Goal: Check status: Check status

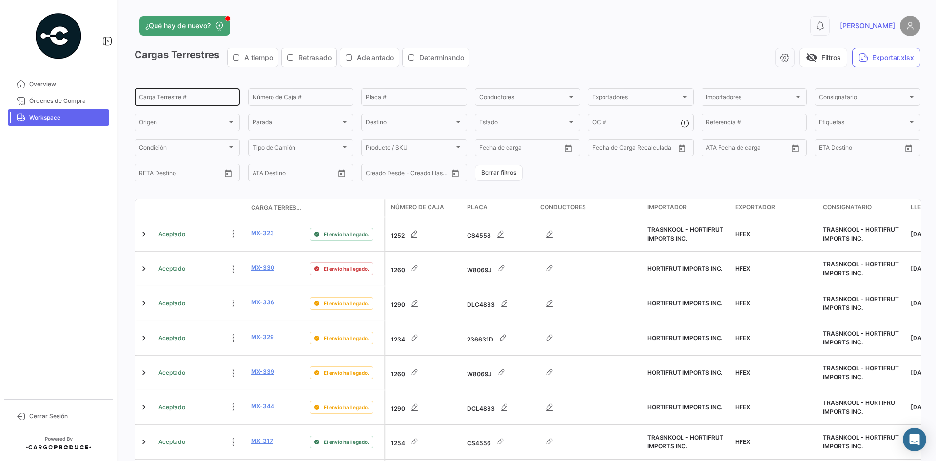
click at [178, 101] on input "Carga Terrestre #" at bounding box center [187, 98] width 97 height 7
paste input "0406"
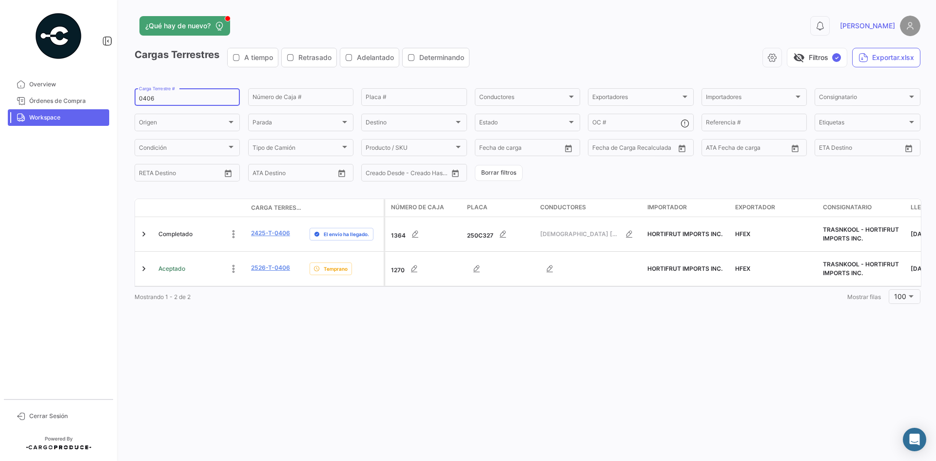
type input "0406"
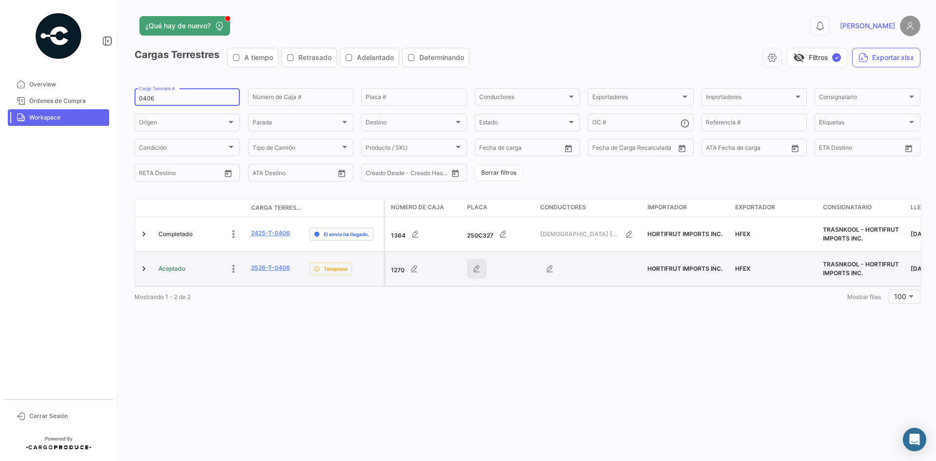
click at [479, 273] on icon "button" at bounding box center [477, 269] width 10 height 10
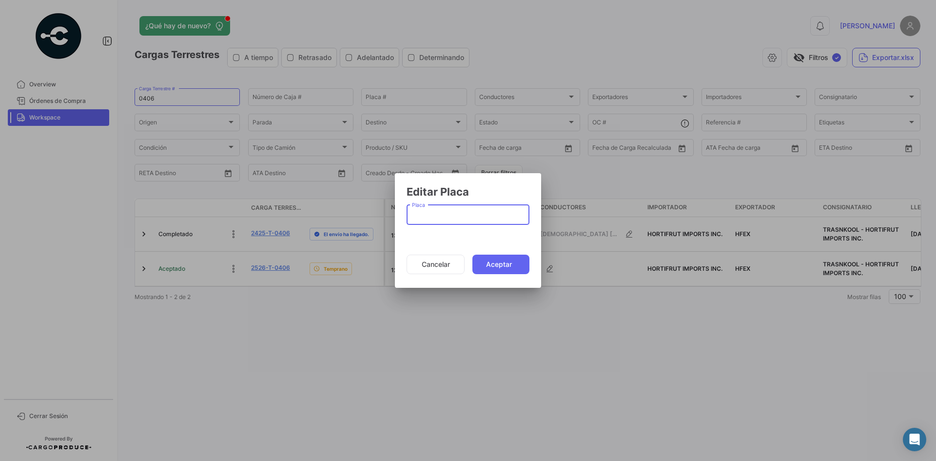
paste input "5273045"
type input "5273045"
click at [498, 274] on mat-dialog-actions "Cancelar Aceptar" at bounding box center [468, 264] width 123 height 33
click at [500, 270] on button "Aceptar" at bounding box center [500, 263] width 57 height 19
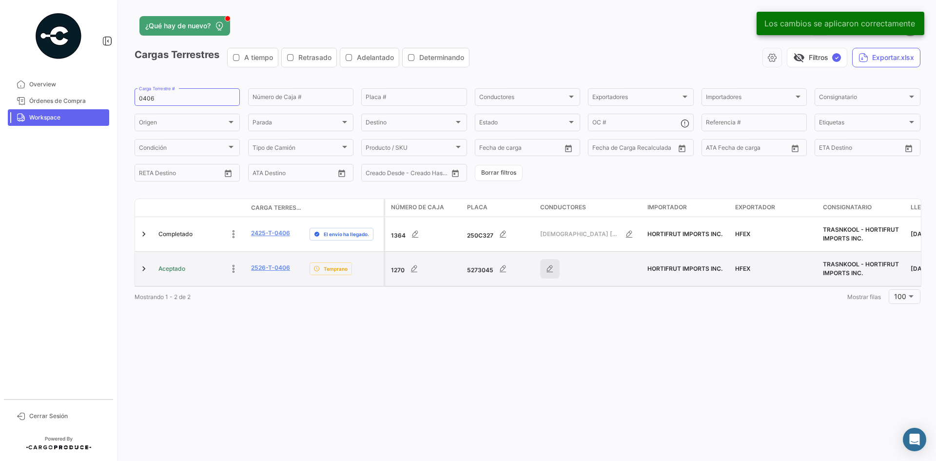
click at [549, 270] on icon "button" at bounding box center [550, 269] width 10 height 10
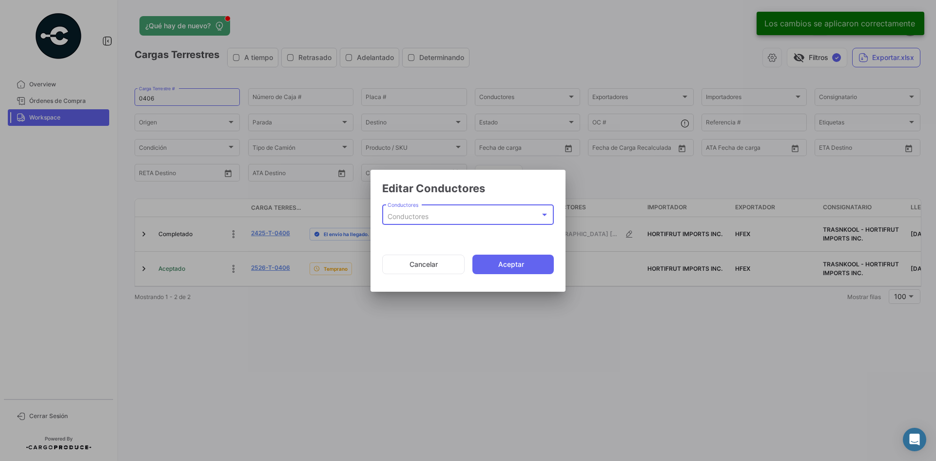
click at [465, 215] on div "Conductores" at bounding box center [464, 217] width 153 height 8
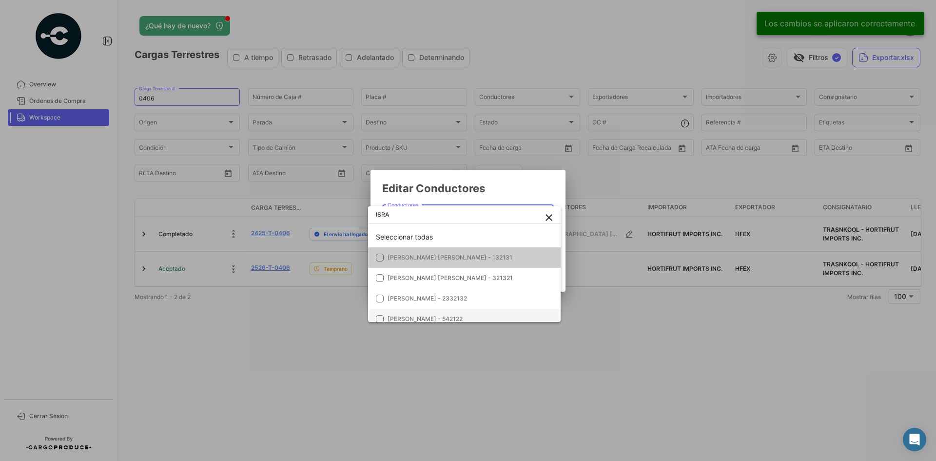
type input "ISRA"
click at [463, 315] on span "[PERSON_NAME] - 542122" at bounding box center [425, 318] width 75 height 7
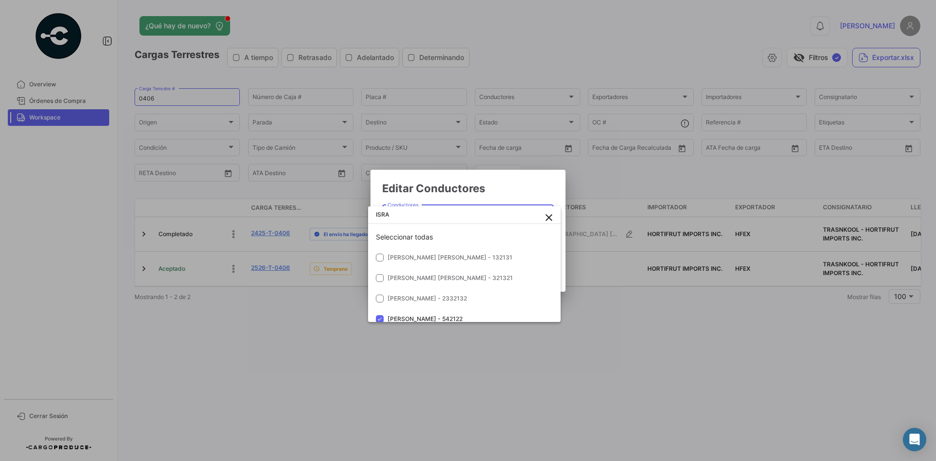
click at [523, 190] on div at bounding box center [468, 230] width 936 height 461
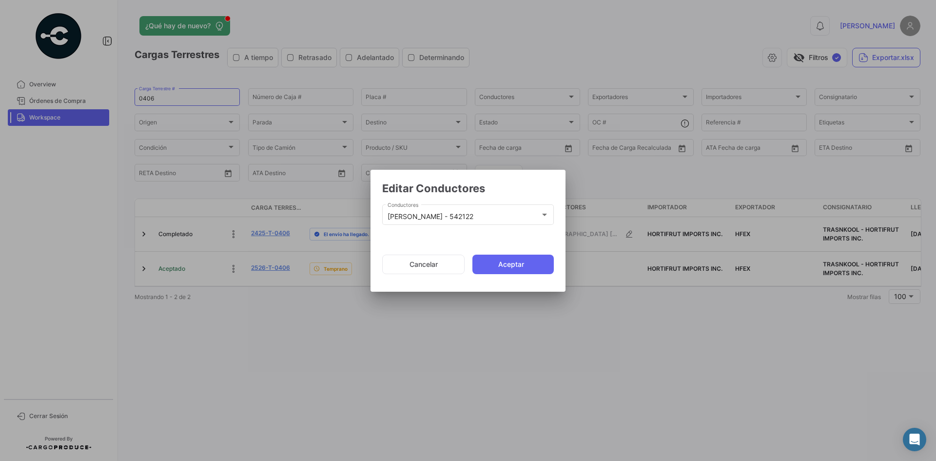
click at [513, 261] on button "Aceptar" at bounding box center [512, 263] width 81 height 19
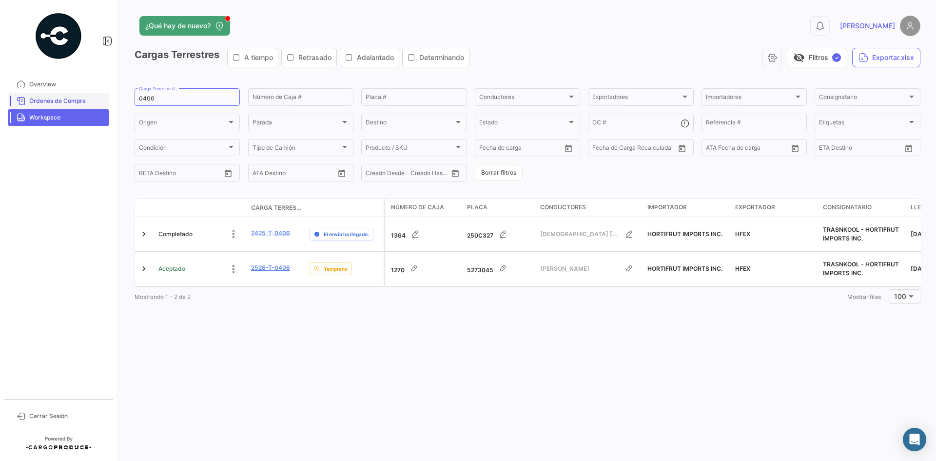
drag, startPoint x: 208, startPoint y: 94, endPoint x: 94, endPoint y: 99, distance: 113.7
click at [94, 99] on mat-sidenav-container "Overview Órdenes de Compra Workspace Cerrar Sesión ¿Qué hay de nuevo? 0 [PERSON…" at bounding box center [468, 230] width 936 height 461
click at [145, 99] on input "0406" at bounding box center [187, 98] width 97 height 7
paste input "2526-T-"
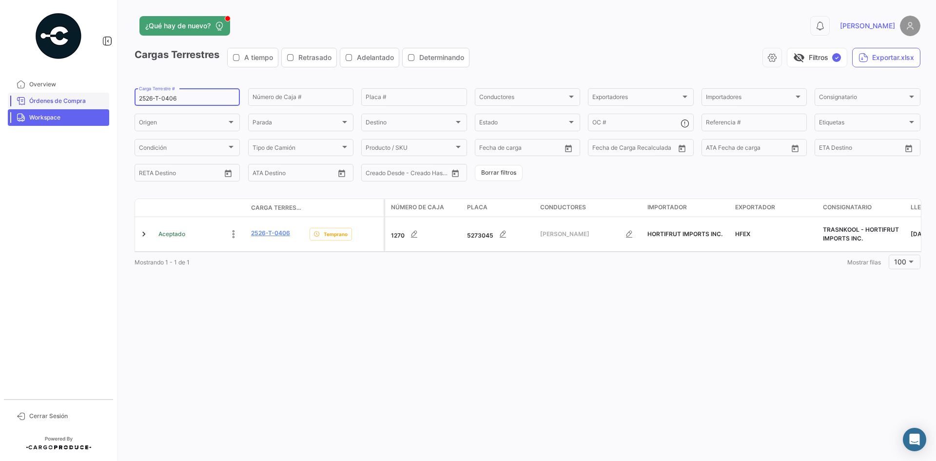
drag, startPoint x: 181, startPoint y: 97, endPoint x: 62, endPoint y: 103, distance: 119.6
click at [62, 103] on mat-sidenav-container "Overview Órdenes de Compra Workspace Cerrar Sesión ¿Qué hay de nuevo? 0 [PERSON…" at bounding box center [468, 230] width 936 height 461
paste input "17"
type input "2526-T-0417"
